Goal: Find specific page/section: Find specific page/section

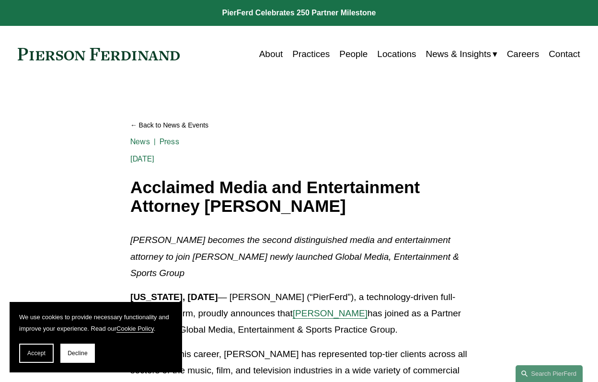
click at [310, 56] on link "Practices" at bounding box center [310, 54] width 37 height 18
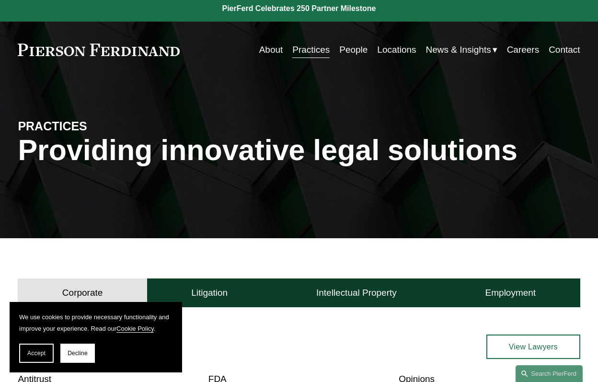
scroll to position [6, 0]
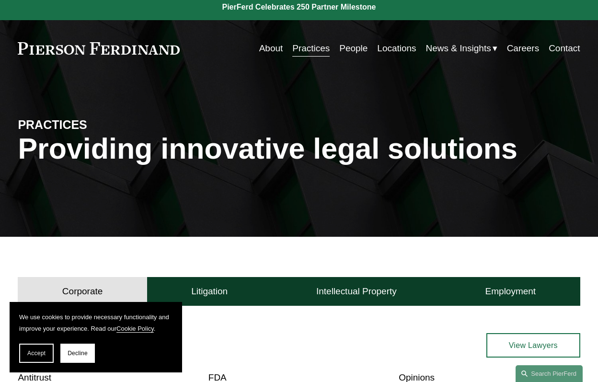
click at [398, 46] on link "Locations" at bounding box center [396, 48] width 39 height 18
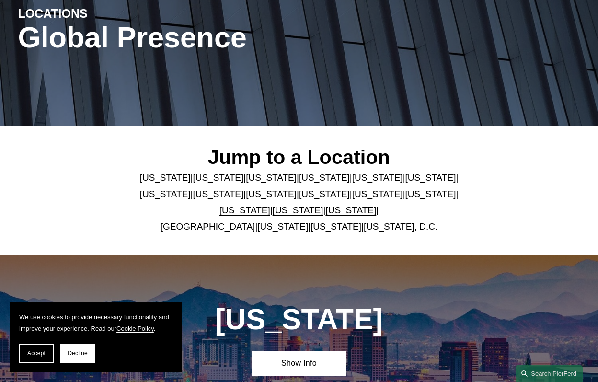
scroll to position [140, 0]
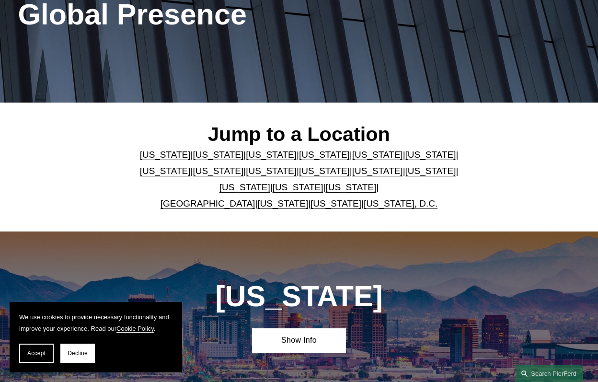
click at [202, 156] on link "California" at bounding box center [218, 154] width 51 height 10
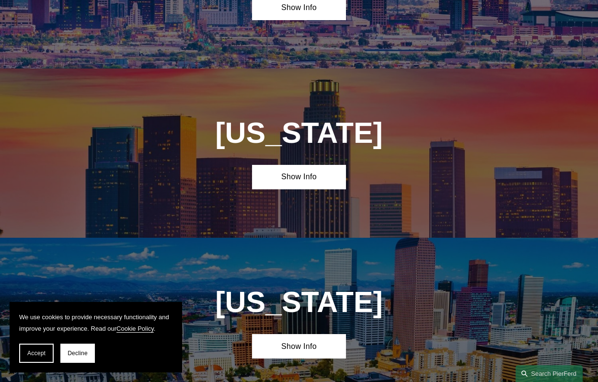
scroll to position [540, 0]
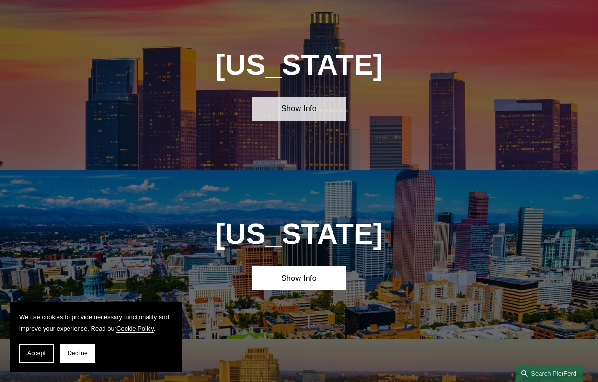
click at [315, 112] on link "Show Info" at bounding box center [299, 109] width 94 height 24
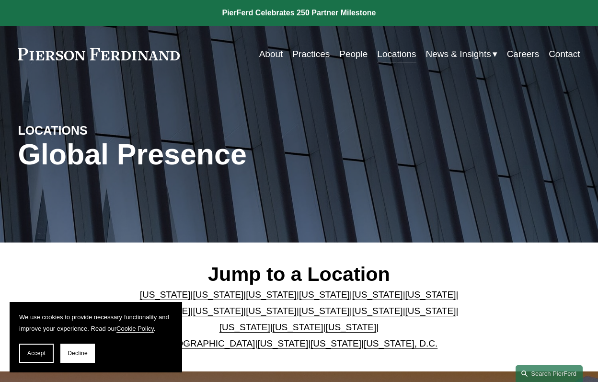
click at [356, 51] on link "People" at bounding box center [353, 54] width 28 height 18
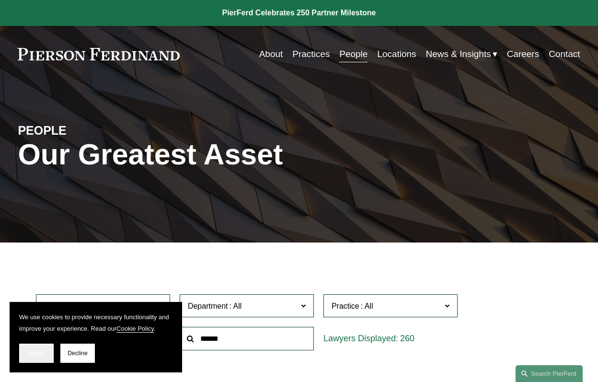
click at [32, 348] on button "Accept" at bounding box center [36, 353] width 34 height 19
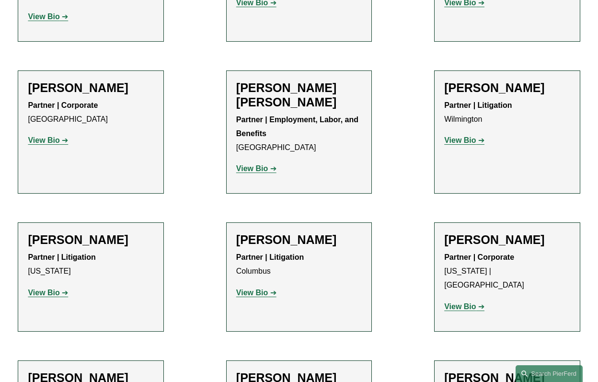
scroll to position [2162, 0]
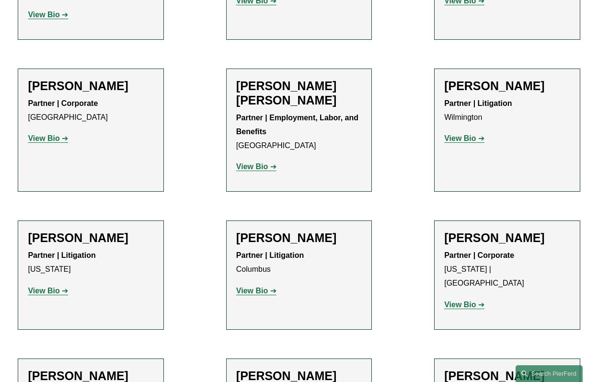
click at [455, 300] on strong "View Bio" at bounding box center [460, 304] width 32 height 8
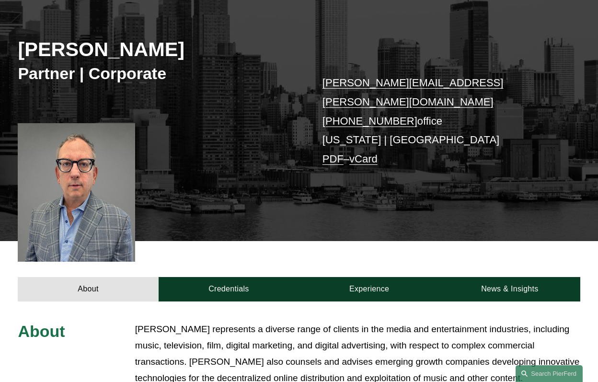
scroll to position [111, 0]
